Goal: Register for event/course

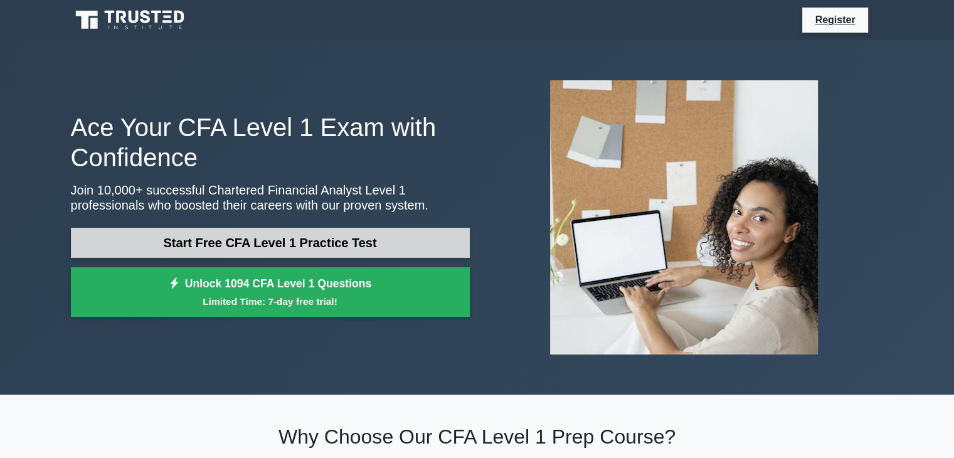
click at [269, 232] on link "Start Free CFA Level 1 Practice Test" at bounding box center [270, 243] width 399 height 30
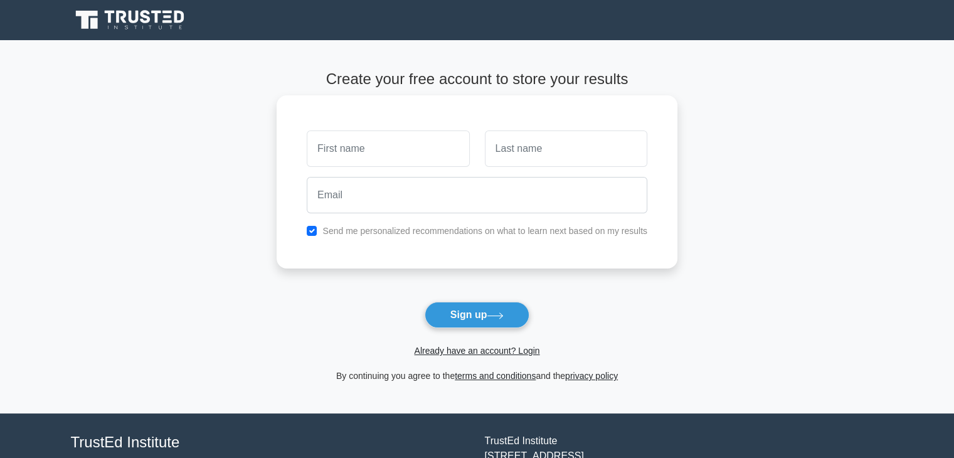
click at [317, 142] on input "text" at bounding box center [388, 148] width 162 height 36
type input "peter"
click at [496, 144] on input "text" at bounding box center [566, 148] width 162 height 36
type input "kamau"
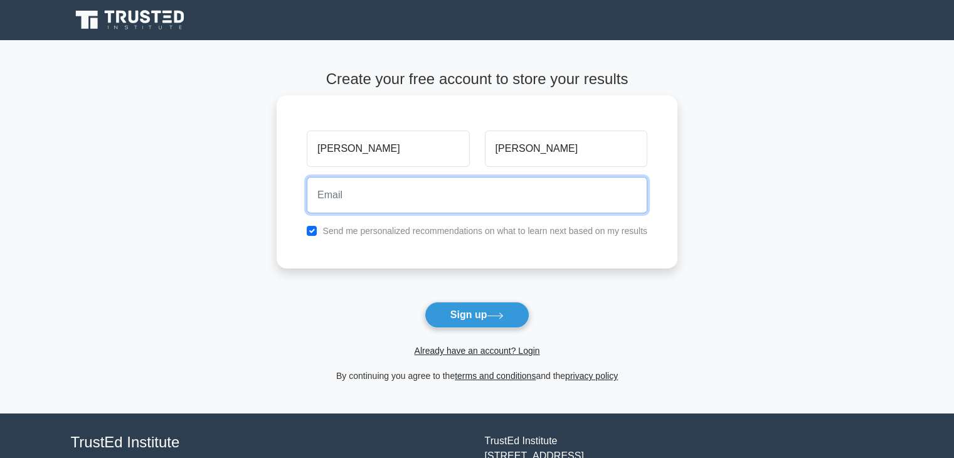
click at [321, 193] on input "email" at bounding box center [477, 195] width 341 height 36
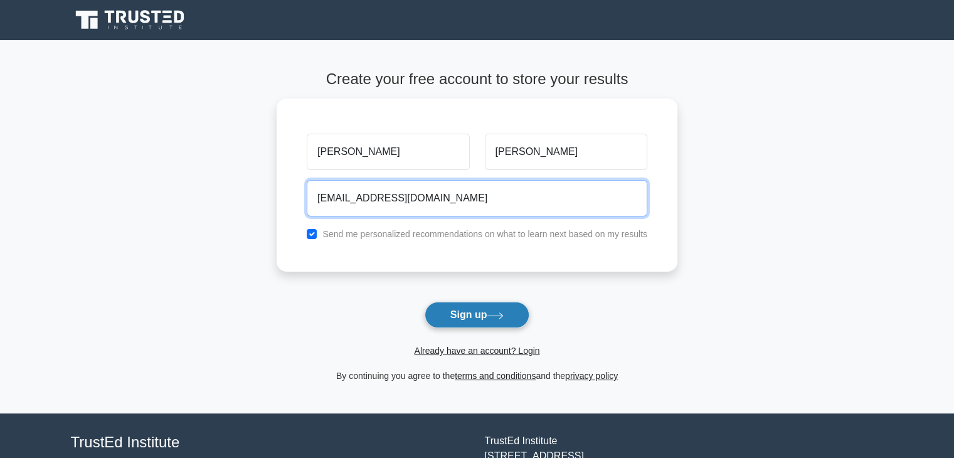
type input "kashtama006@gmail.com"
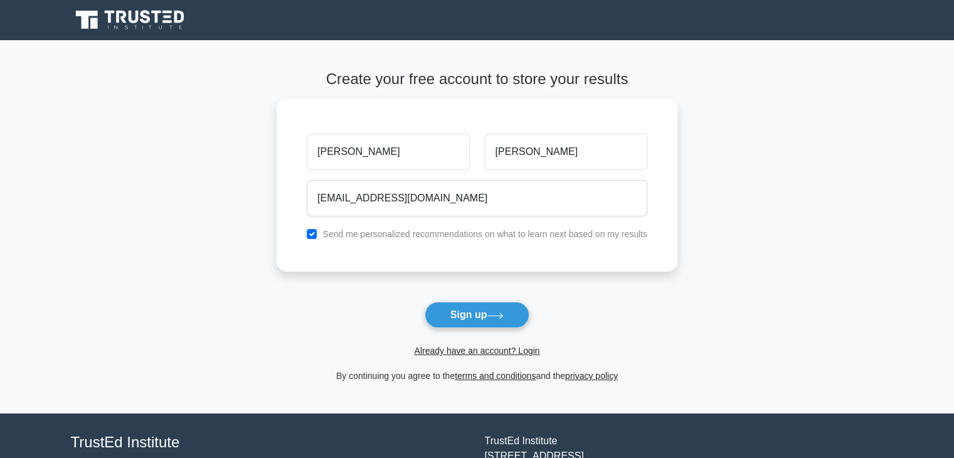
click at [454, 314] on button "Sign up" at bounding box center [477, 315] width 105 height 26
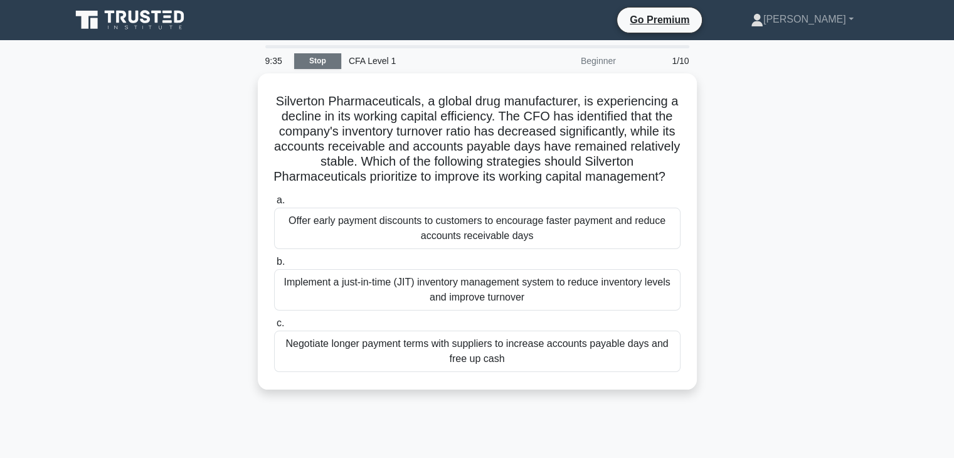
click at [319, 63] on link "Stop" at bounding box center [317, 61] width 47 height 16
